Goal: Task Accomplishment & Management: Manage account settings

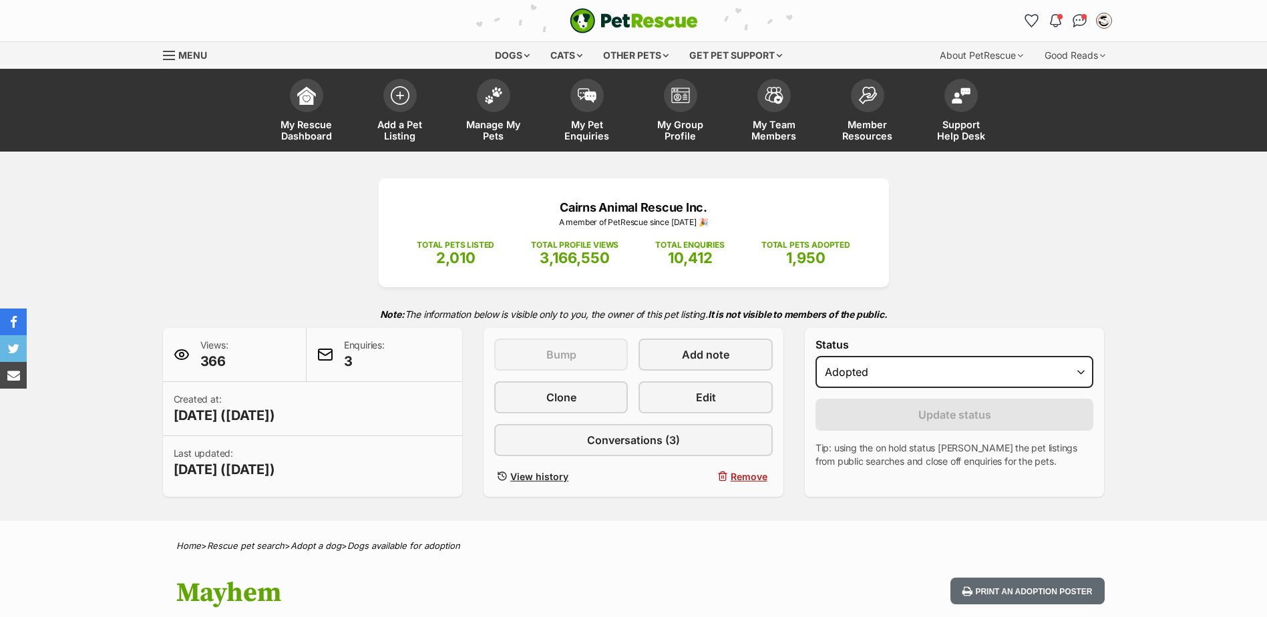
select select "rehomed"
click at [498, 98] on img at bounding box center [493, 92] width 19 height 17
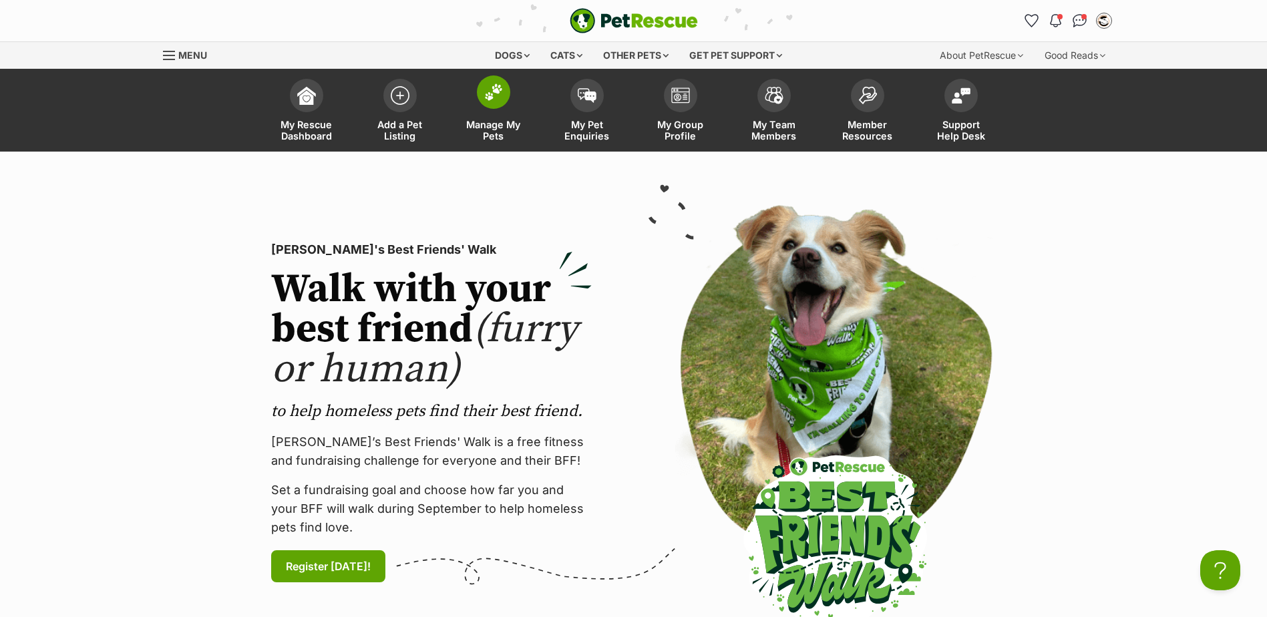
click at [498, 98] on img at bounding box center [493, 92] width 19 height 17
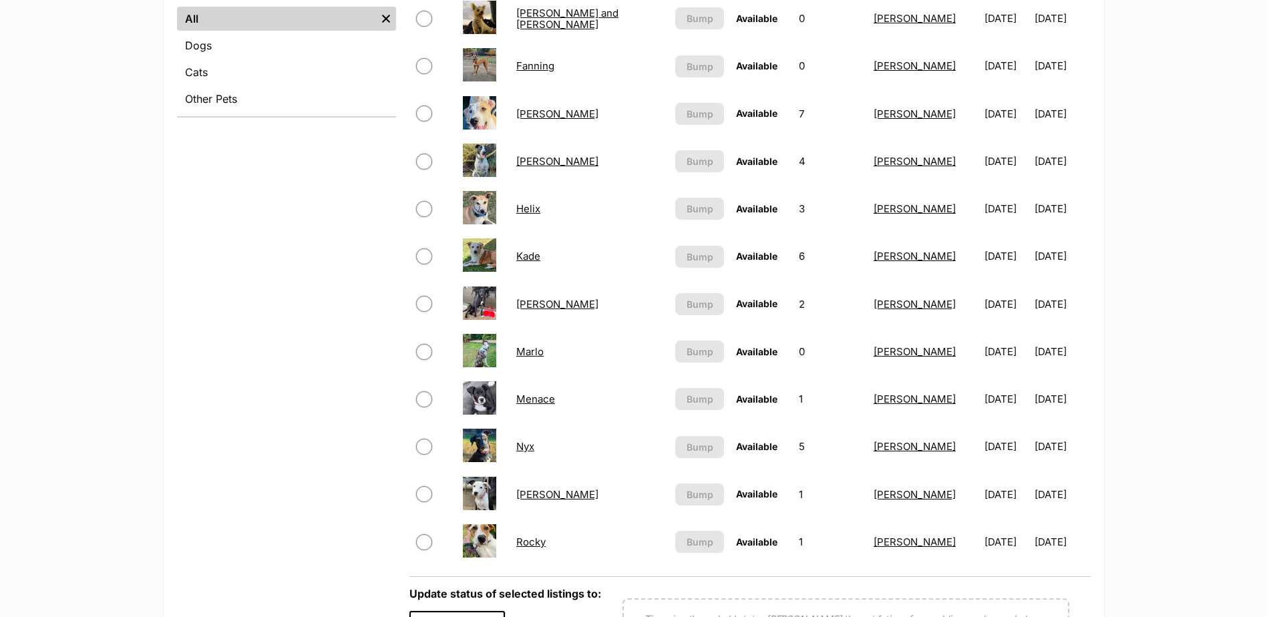
scroll to position [601, 0]
